Goal: Navigation & Orientation: Understand site structure

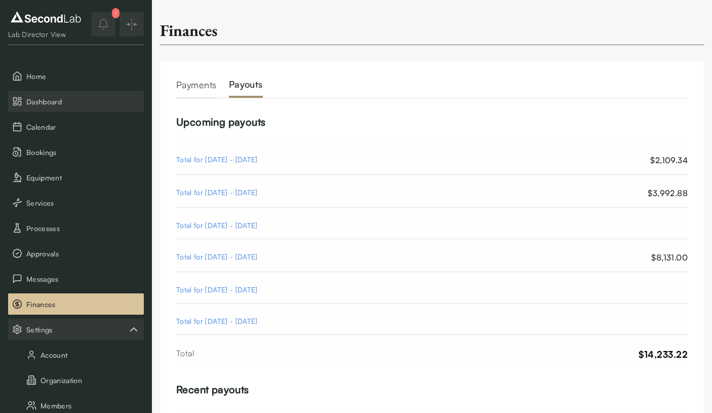
click at [80, 105] on span "Dashboard" at bounding box center [82, 101] width 113 height 11
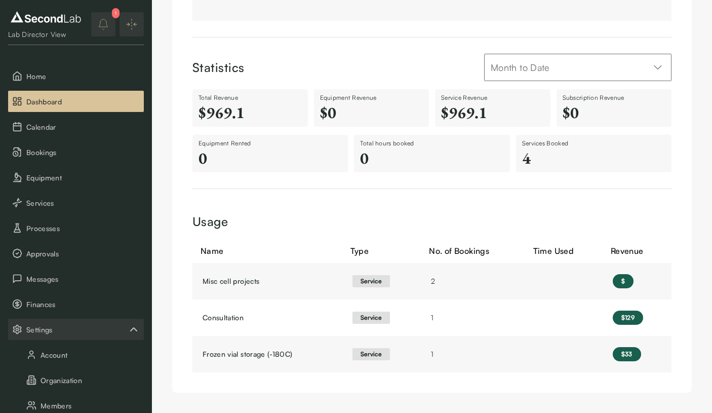
scroll to position [208, 0]
click at [89, 126] on span "Calendar" at bounding box center [82, 127] width 113 height 11
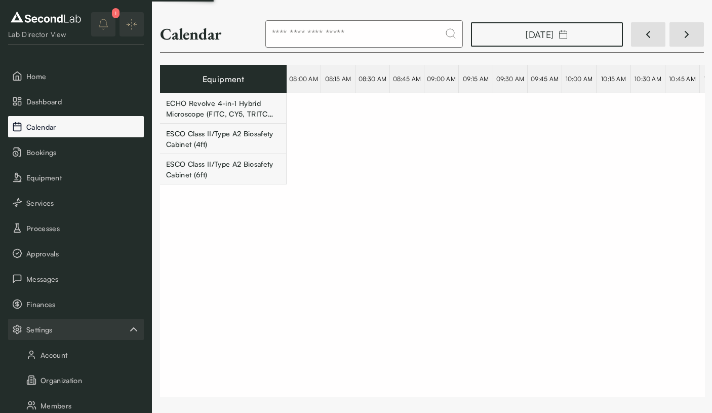
scroll to position [0, 19253]
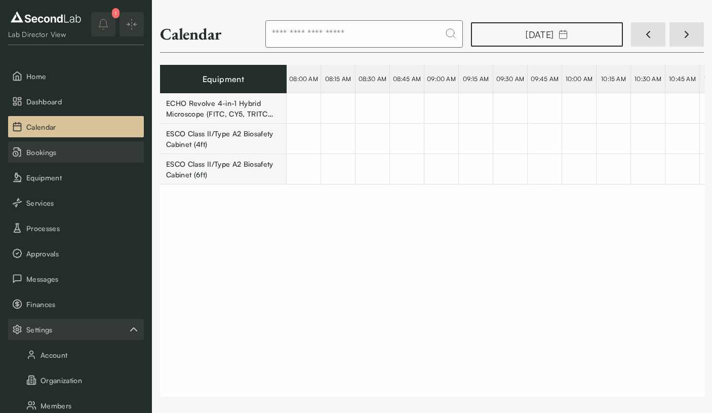
click at [80, 154] on span "Bookings" at bounding box center [82, 152] width 113 height 11
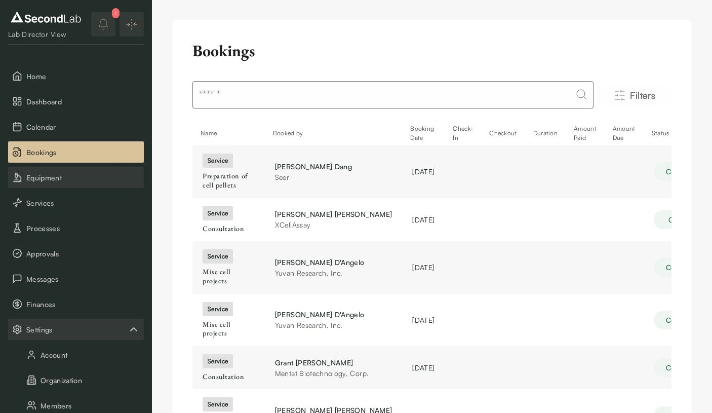
click at [74, 175] on span "Equipment" at bounding box center [82, 177] width 113 height 11
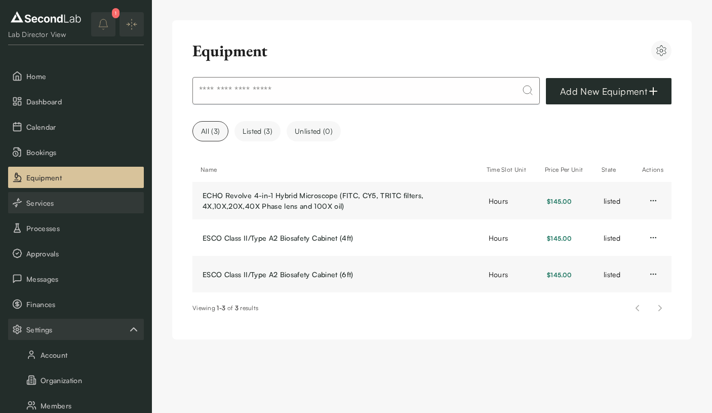
click at [67, 202] on span "Services" at bounding box center [82, 203] width 113 height 11
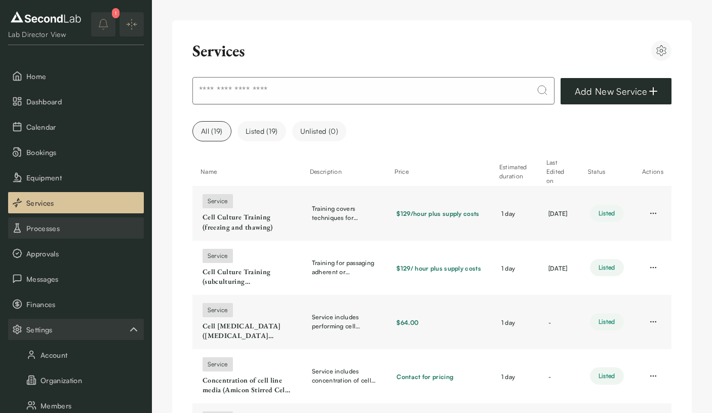
click at [67, 223] on span "Processes" at bounding box center [82, 228] width 113 height 11
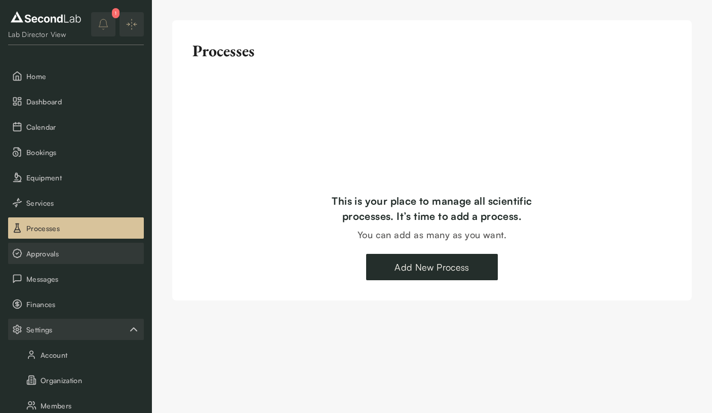
click at [70, 252] on span "Approvals" at bounding box center [82, 253] width 113 height 11
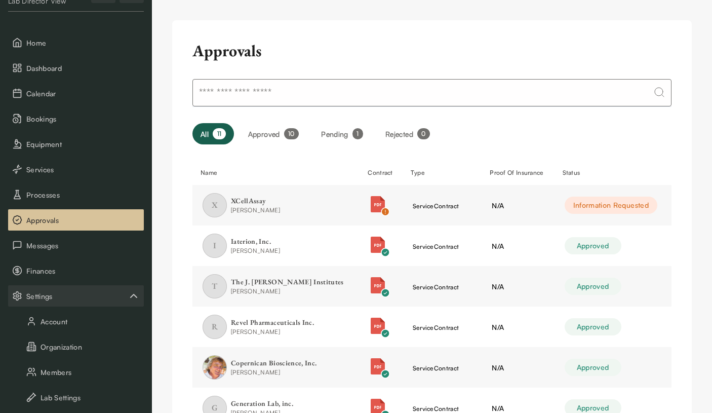
scroll to position [34, 0]
